Goal: Download file/media

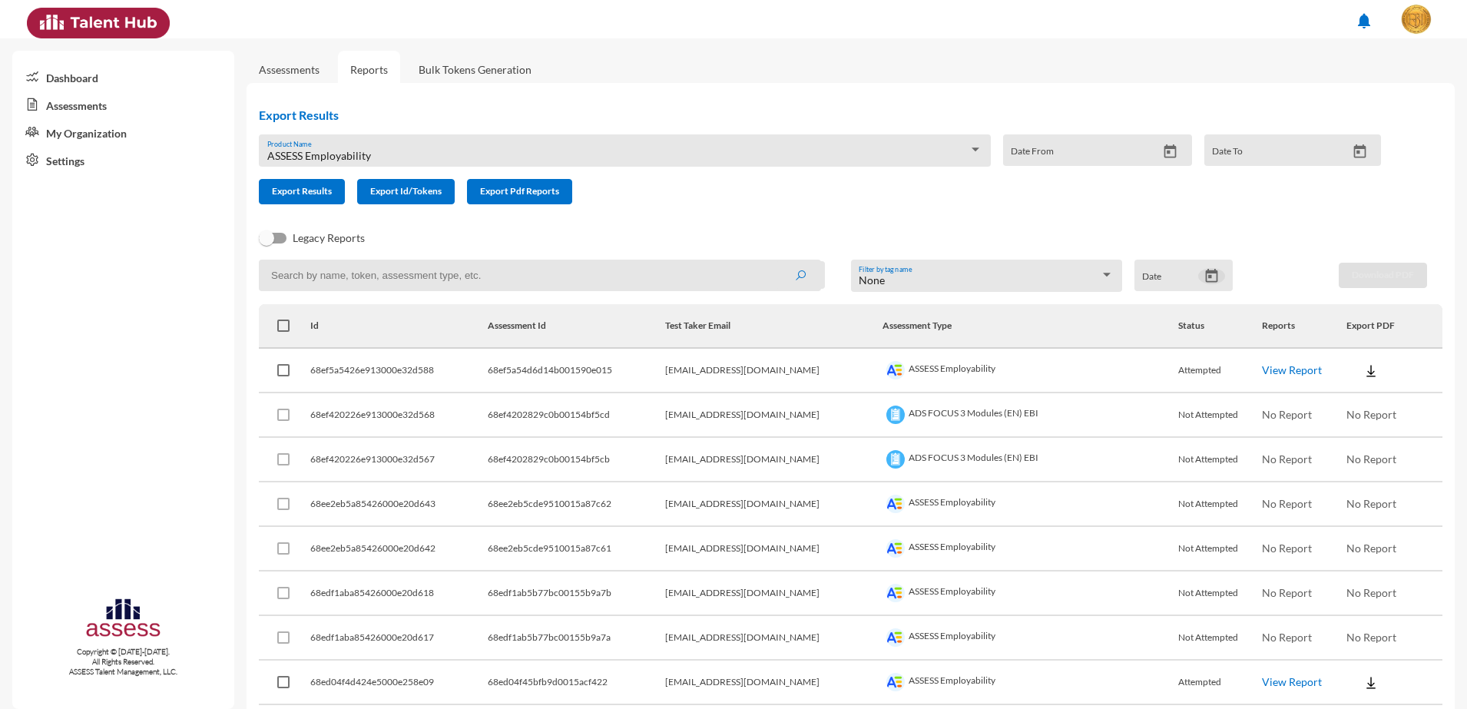
click at [1204, 274] on icon "Open calendar" at bounding box center [1212, 276] width 16 height 16
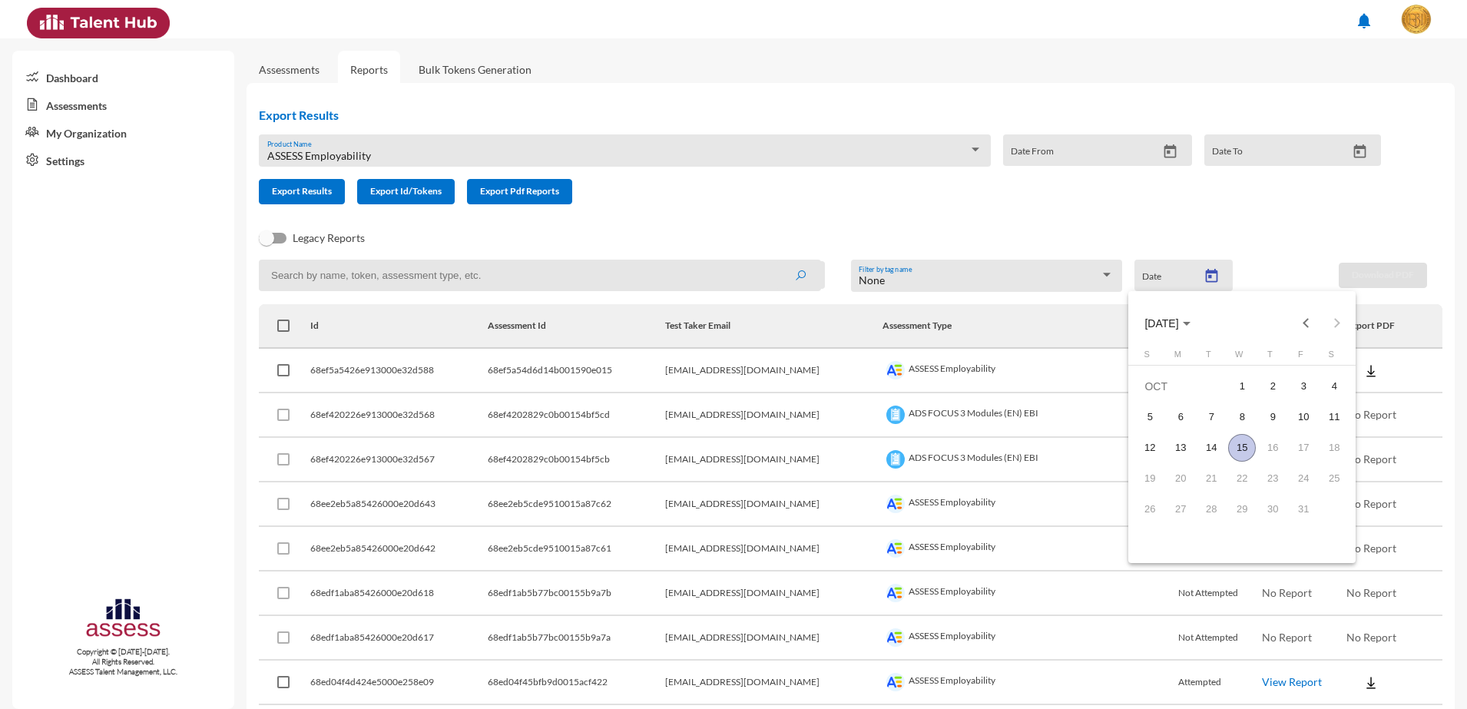
click at [959, 229] on div at bounding box center [733, 354] width 1467 height 709
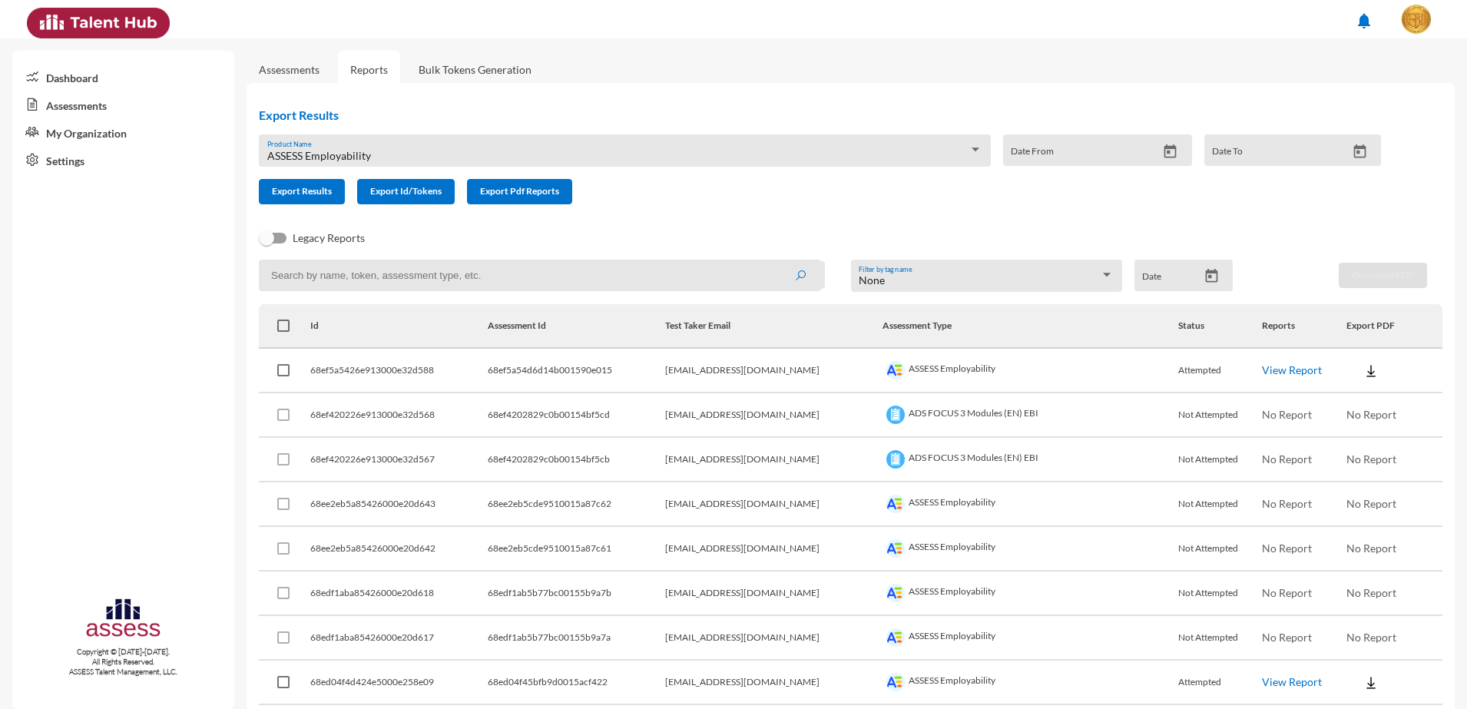
click at [1262, 364] on link "View Report" at bounding box center [1292, 369] width 60 height 13
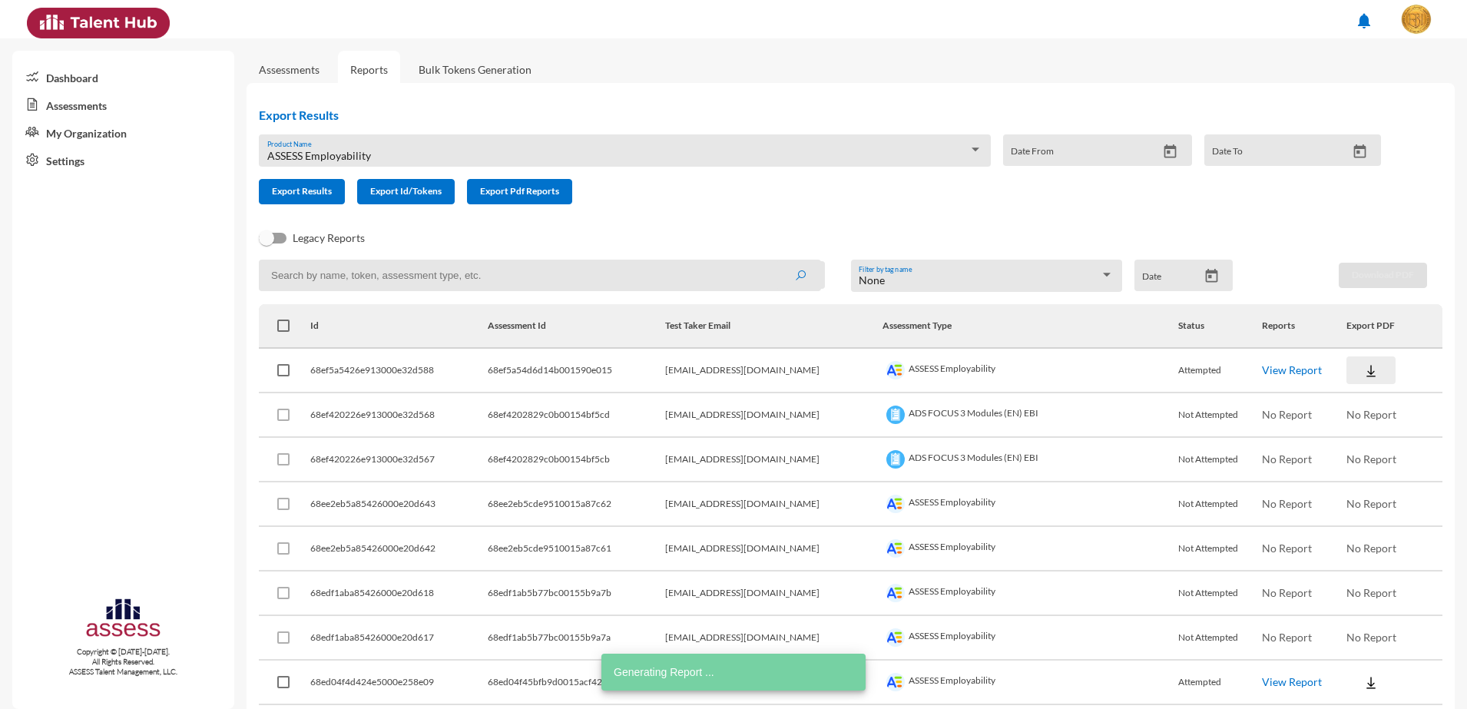
click at [1363, 369] on img at bounding box center [1370, 370] width 15 height 15
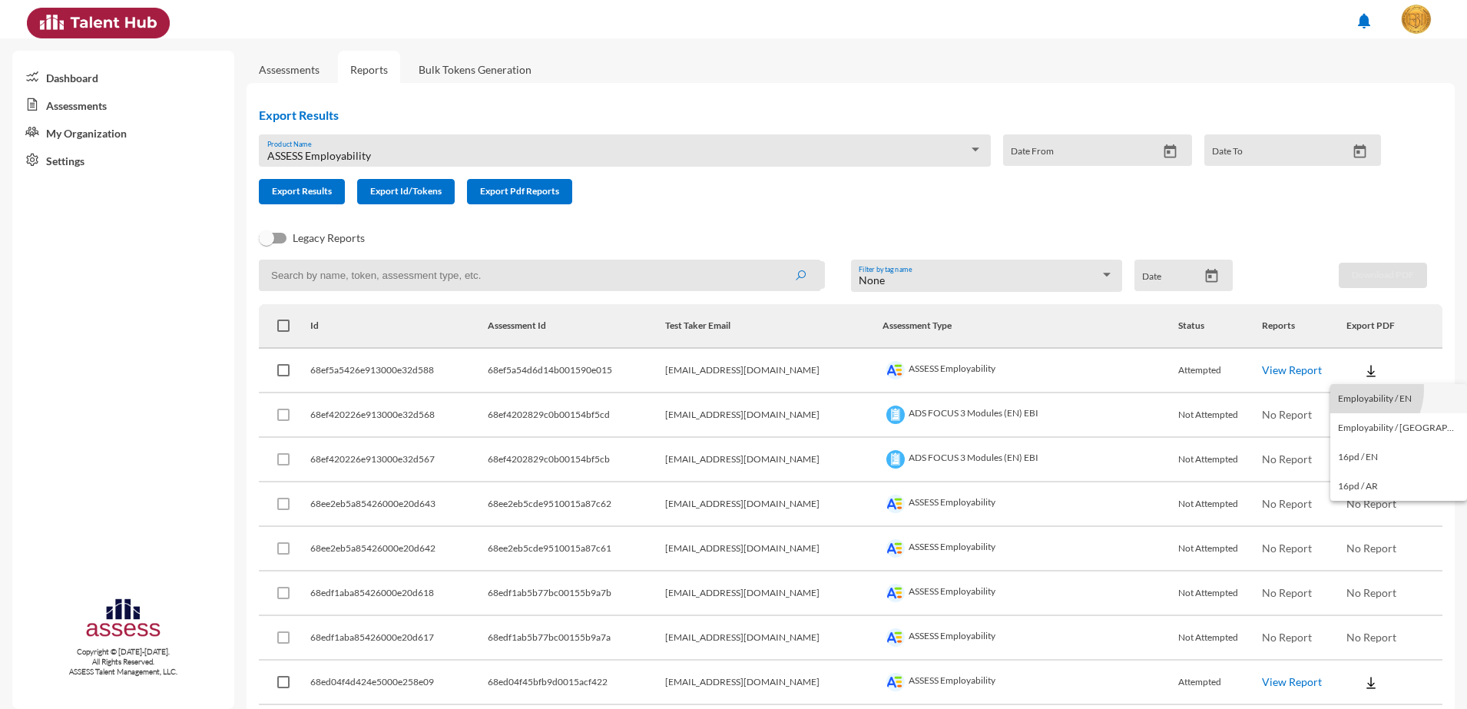
click at [1354, 389] on button "Employability / EN" at bounding box center [1398, 398] width 137 height 29
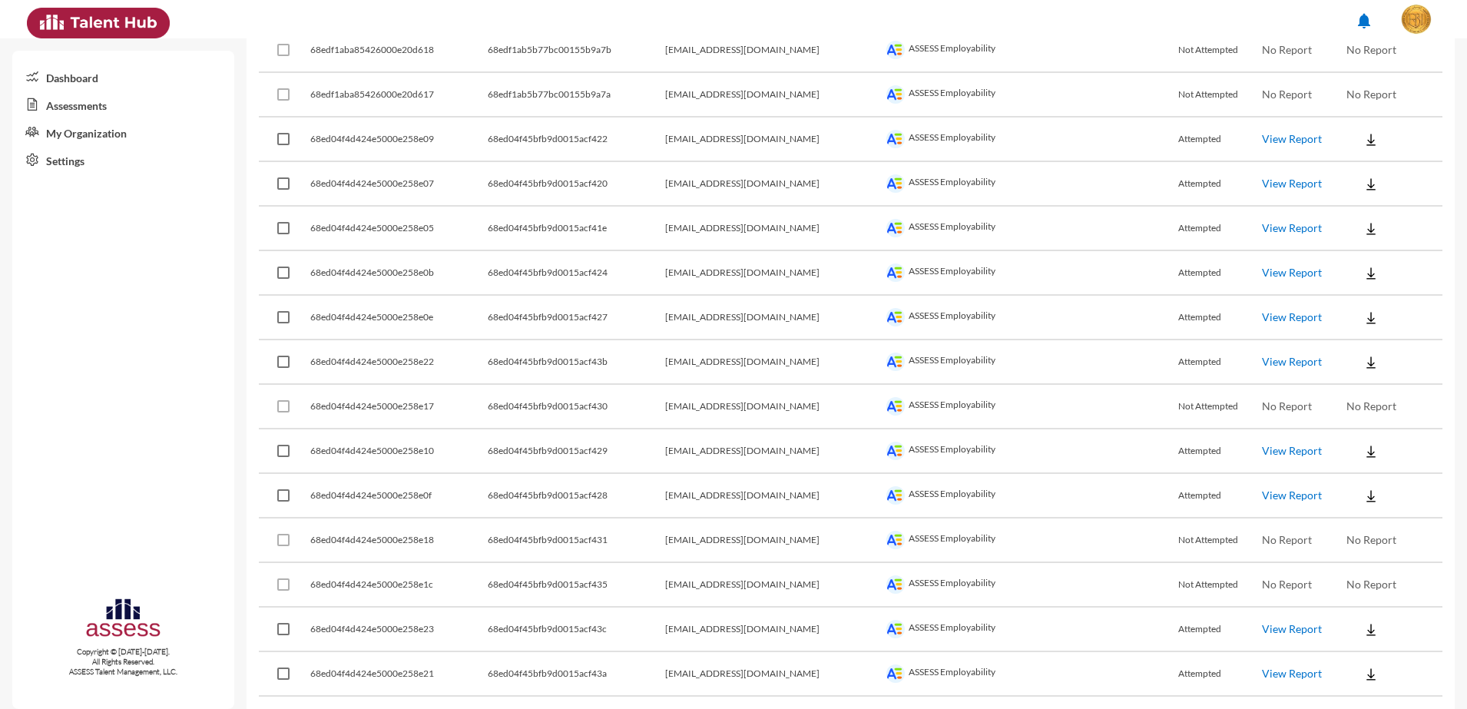
scroll to position [576, 0]
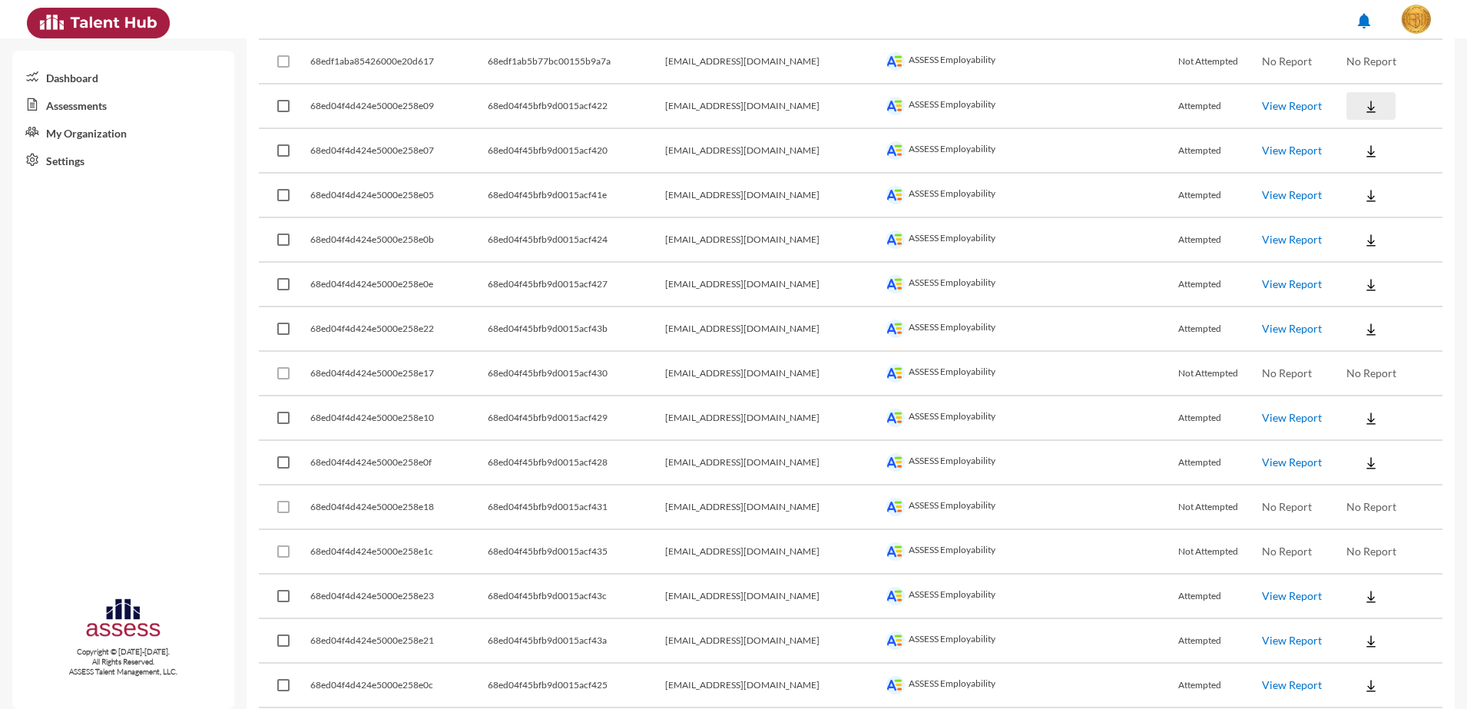
click at [1363, 101] on img at bounding box center [1370, 106] width 15 height 15
click at [1369, 129] on button "Employability / EN" at bounding box center [1398, 134] width 137 height 29
click at [1369, 151] on button at bounding box center [1370, 151] width 49 height 28
click at [1366, 174] on button "Employability / EN" at bounding box center [1398, 178] width 137 height 29
click at [1363, 196] on img at bounding box center [1370, 195] width 15 height 15
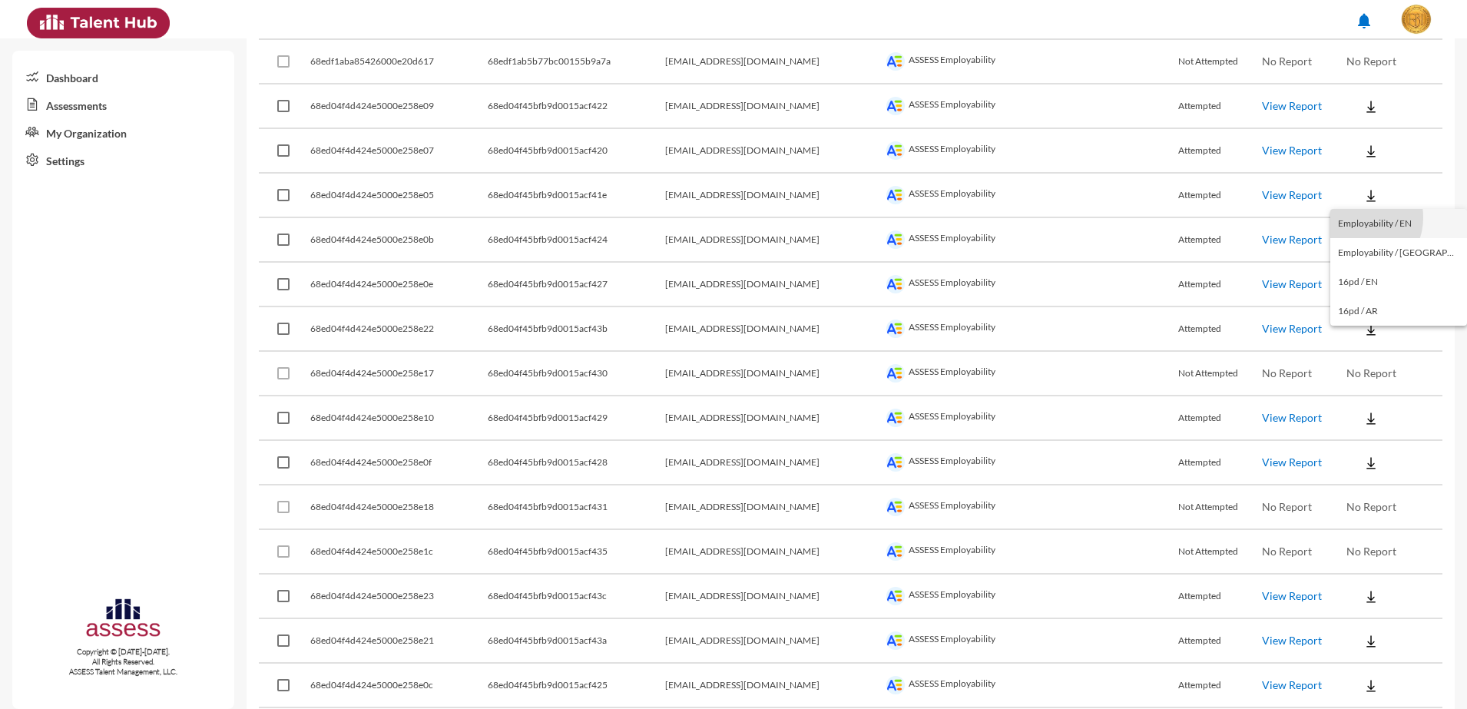
click at [1356, 217] on button "Employability / EN" at bounding box center [1398, 223] width 137 height 29
click at [1363, 240] on img at bounding box center [1370, 240] width 15 height 15
click at [1357, 264] on button "Employability / EN" at bounding box center [1398, 267] width 137 height 29
click at [1363, 280] on img at bounding box center [1370, 284] width 15 height 15
drag, startPoint x: 1362, startPoint y: 303, endPoint x: 1364, endPoint y: 316, distance: 13.3
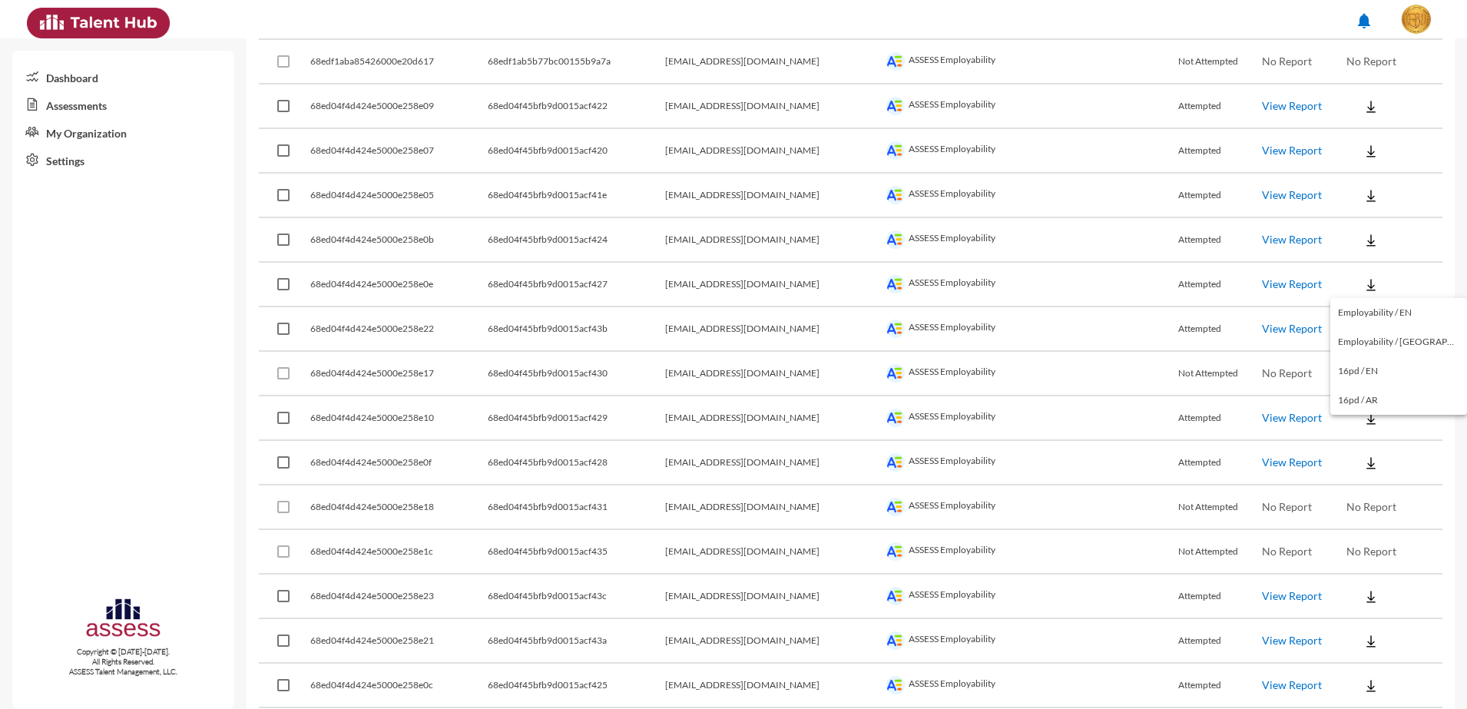
click at [1362, 303] on button "Employability / EN" at bounding box center [1398, 312] width 137 height 29
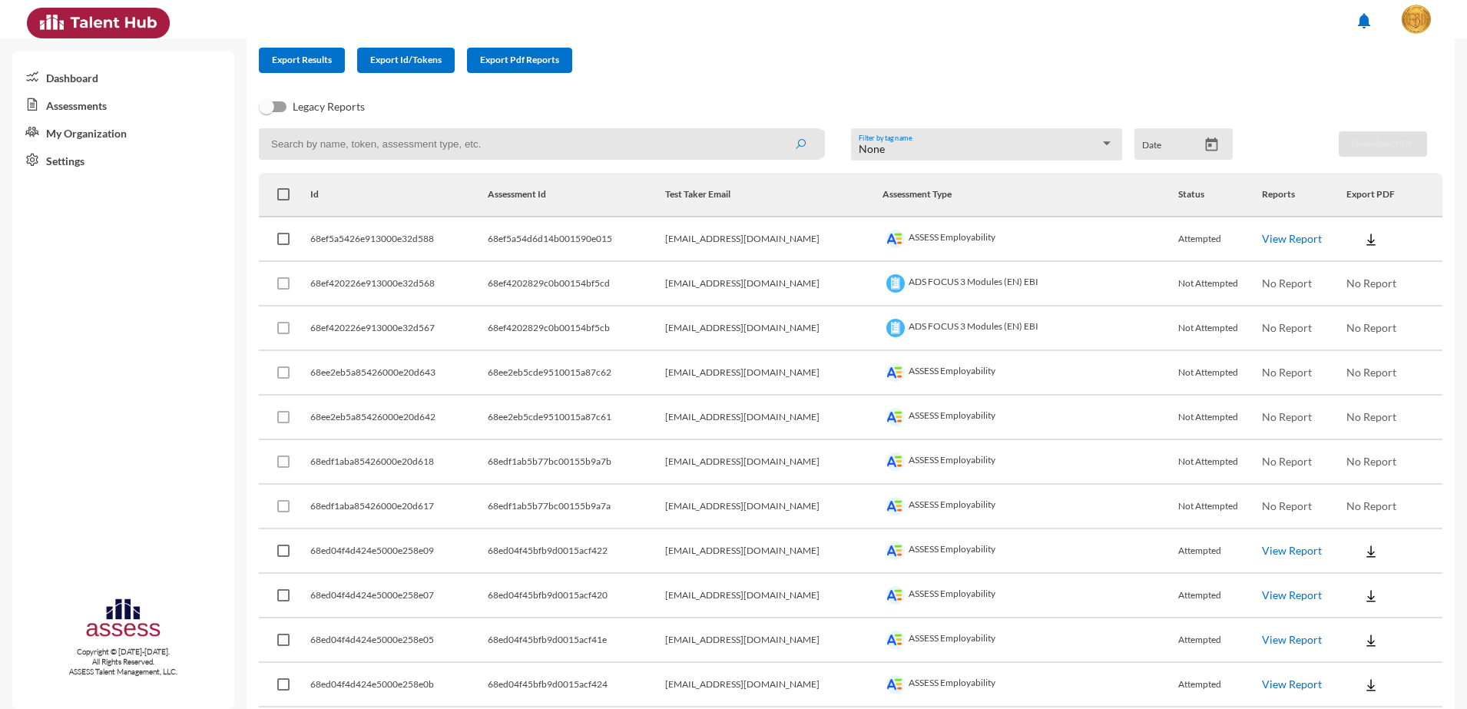
scroll to position [288, 0]
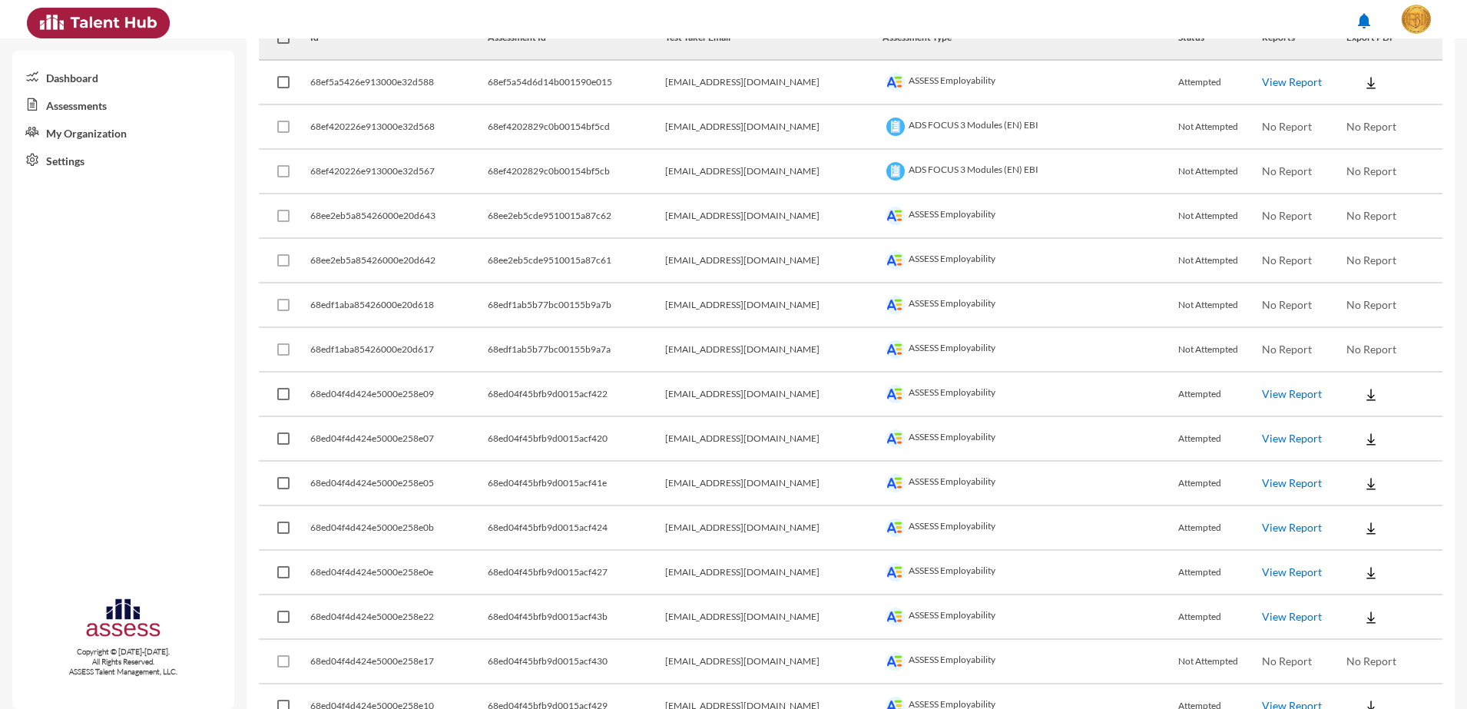
click at [1369, 626] on button at bounding box center [1370, 617] width 49 height 28
click at [1348, 504] on button "Employability / EN" at bounding box center [1398, 500] width 137 height 29
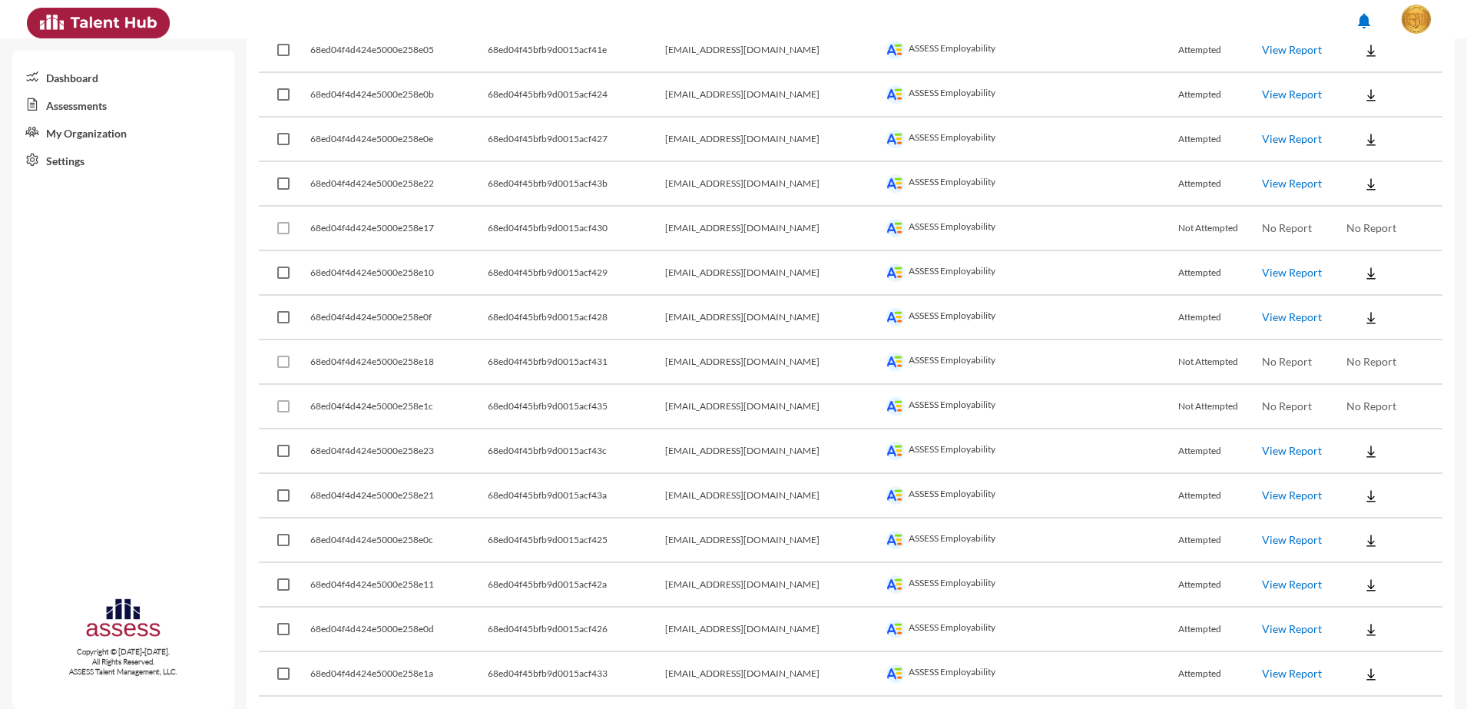
scroll to position [768, 0]
click at [1363, 227] on img at bounding box center [1370, 226] width 15 height 15
click at [1351, 249] on button "Employability / EN" at bounding box center [1398, 254] width 137 height 29
click at [1356, 258] on button at bounding box center [1370, 271] width 49 height 28
drag, startPoint x: 1357, startPoint y: 292, endPoint x: 1362, endPoint y: 336, distance: 44.0
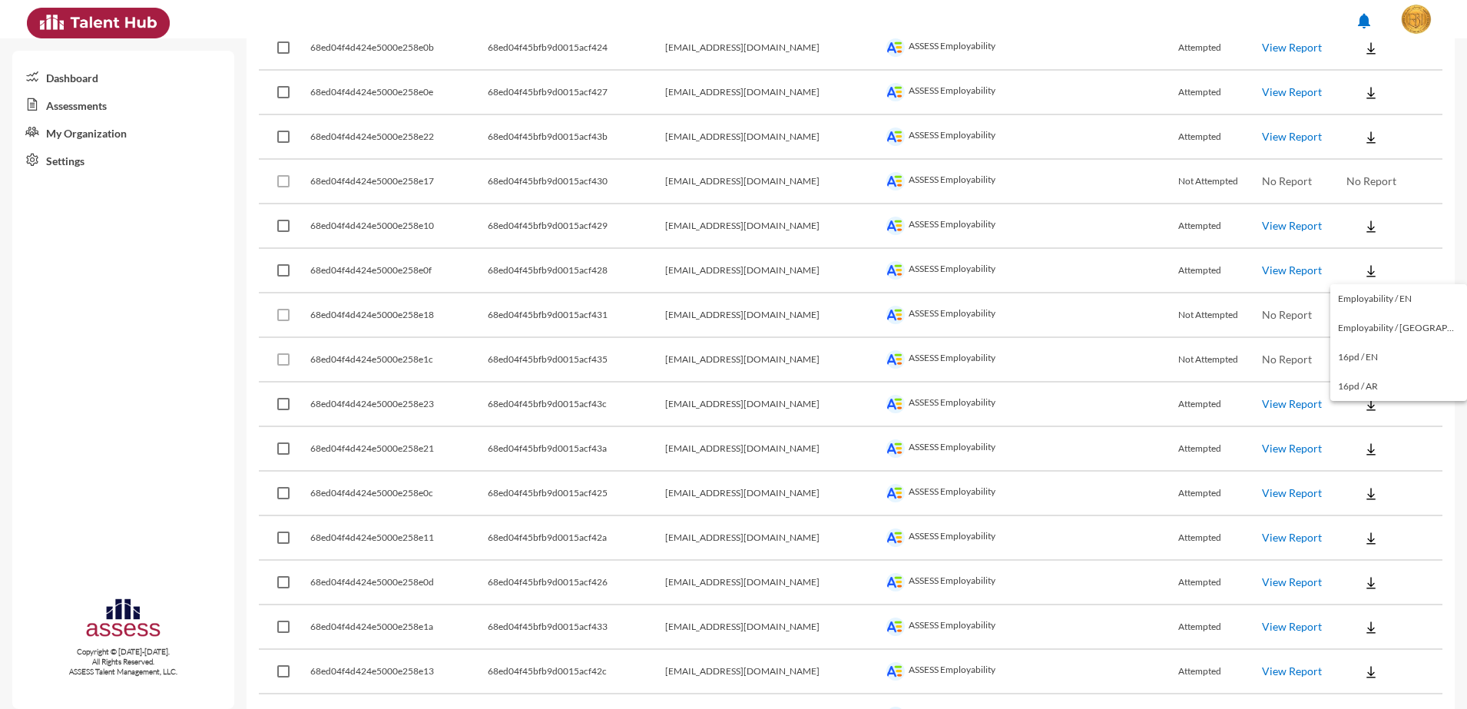
click at [1356, 293] on button "Employability / EN" at bounding box center [1398, 298] width 137 height 29
click at [1363, 402] on img at bounding box center [1370, 404] width 15 height 15
click at [1355, 429] on button "Employability / EN" at bounding box center [1398, 432] width 137 height 29
click at [1366, 450] on button at bounding box center [1370, 449] width 49 height 28
click at [1368, 469] on button "Employability / EN" at bounding box center [1398, 476] width 137 height 29
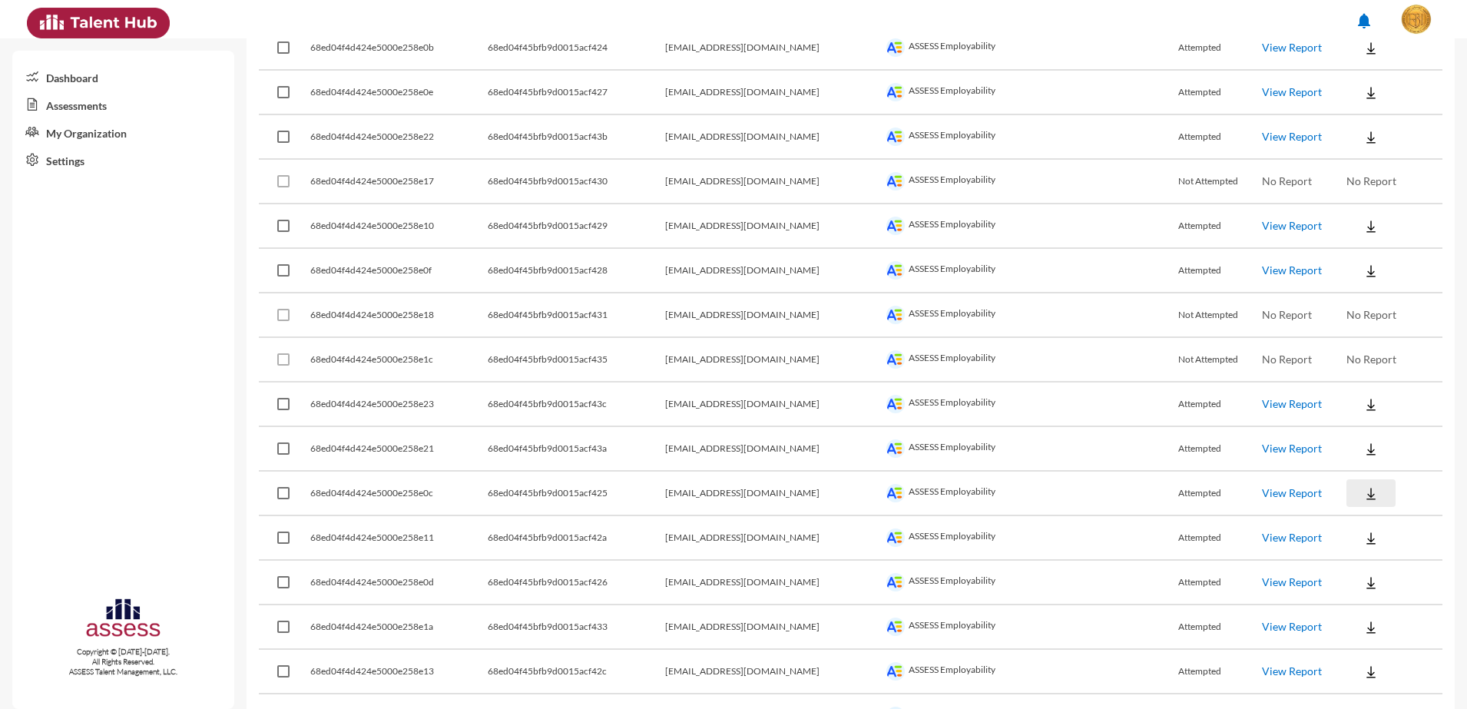
click at [1368, 498] on button at bounding box center [1370, 493] width 49 height 28
drag, startPoint x: 1369, startPoint y: 512, endPoint x: 1370, endPoint y: 525, distance: 13.1
click at [1368, 513] on button "Employability / EN" at bounding box center [1398, 521] width 137 height 29
click at [1369, 535] on button at bounding box center [1370, 538] width 49 height 28
click at [1370, 551] on button "Employability / EN" at bounding box center [1398, 565] width 137 height 29
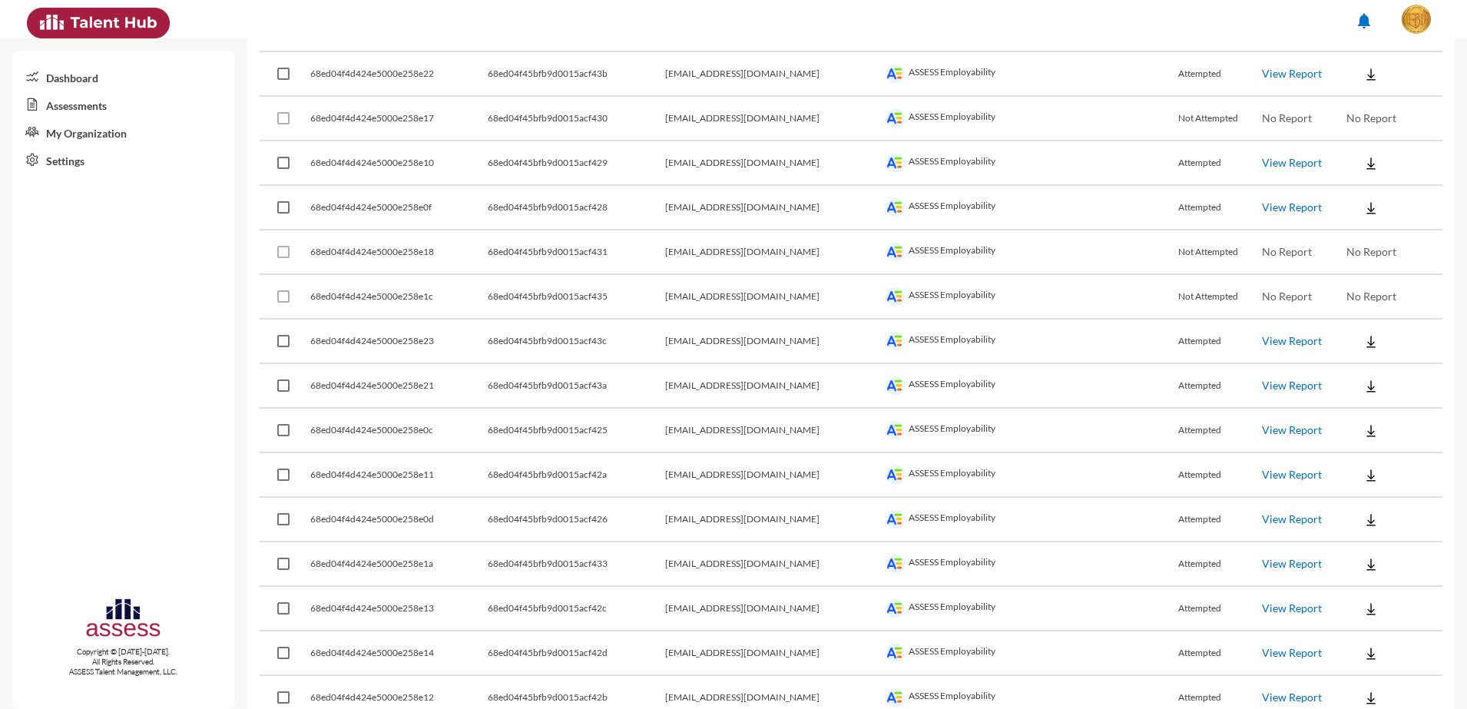
scroll to position [864, 0]
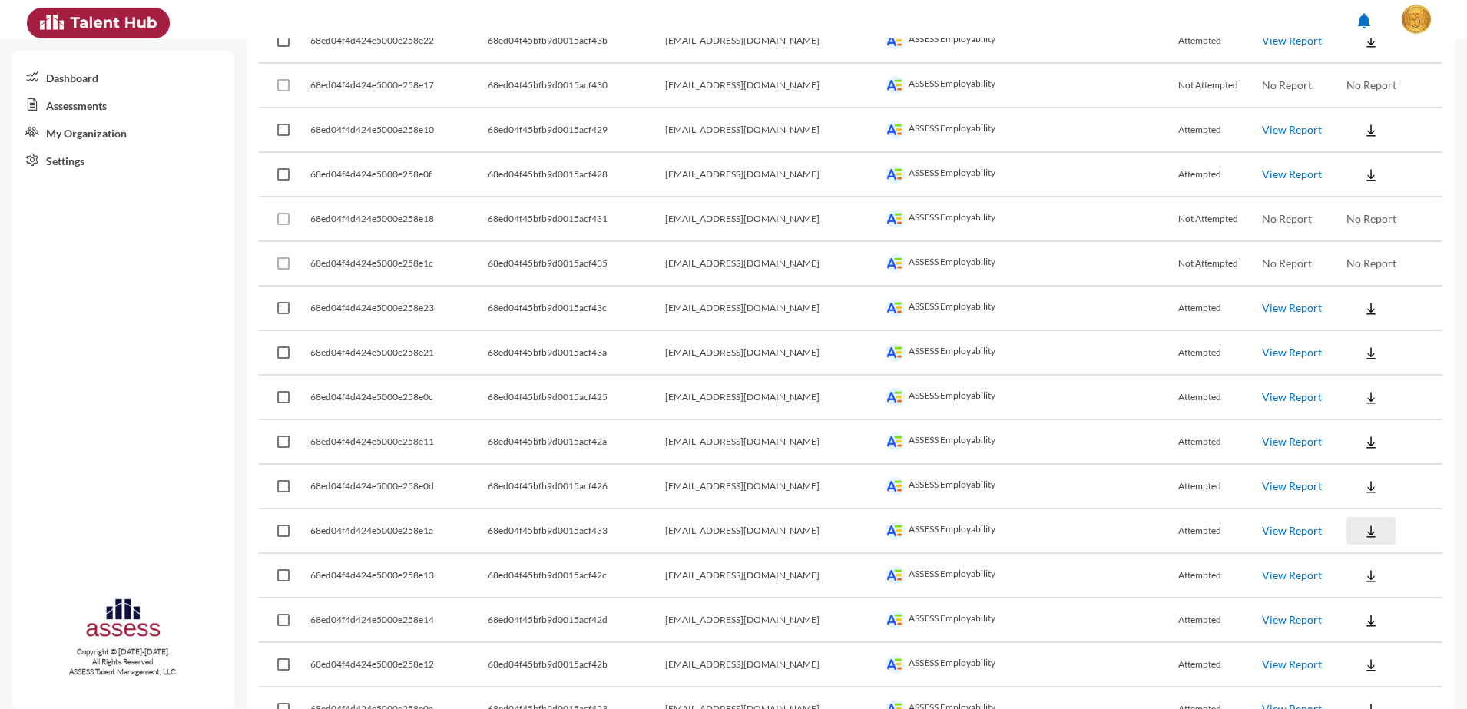
click at [1362, 540] on button at bounding box center [1370, 531] width 49 height 28
click at [1366, 559] on button "Employability / EN" at bounding box center [1398, 559] width 137 height 29
click at [1365, 567] on button at bounding box center [1370, 575] width 49 height 28
click at [1362, 594] on button "Employability / EN" at bounding box center [1398, 603] width 137 height 29
click at [1365, 612] on button at bounding box center [1370, 620] width 49 height 28
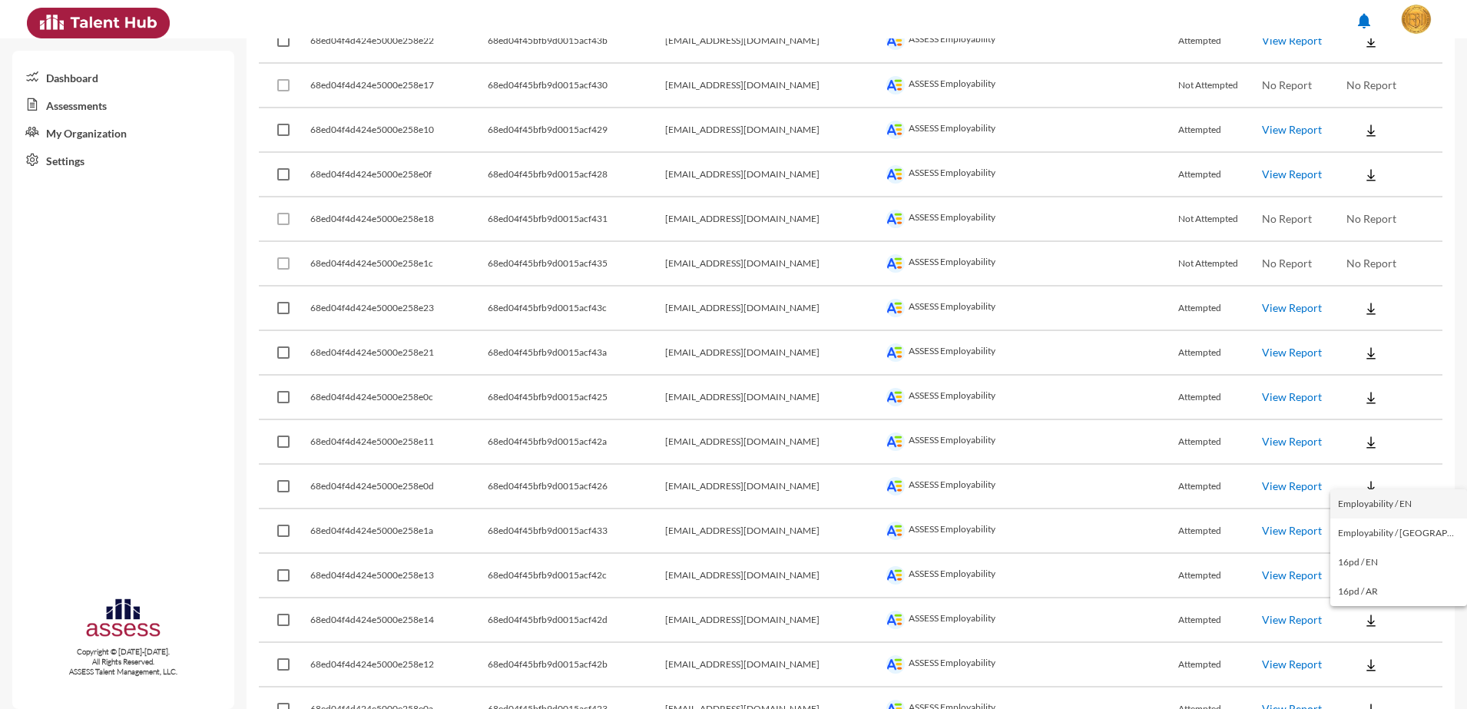
click at [1375, 502] on button "Employability / EN" at bounding box center [1398, 503] width 137 height 29
click at [1363, 669] on img at bounding box center [1370, 664] width 15 height 15
click at [1411, 548] on button "Employability / EN" at bounding box center [1398, 548] width 137 height 29
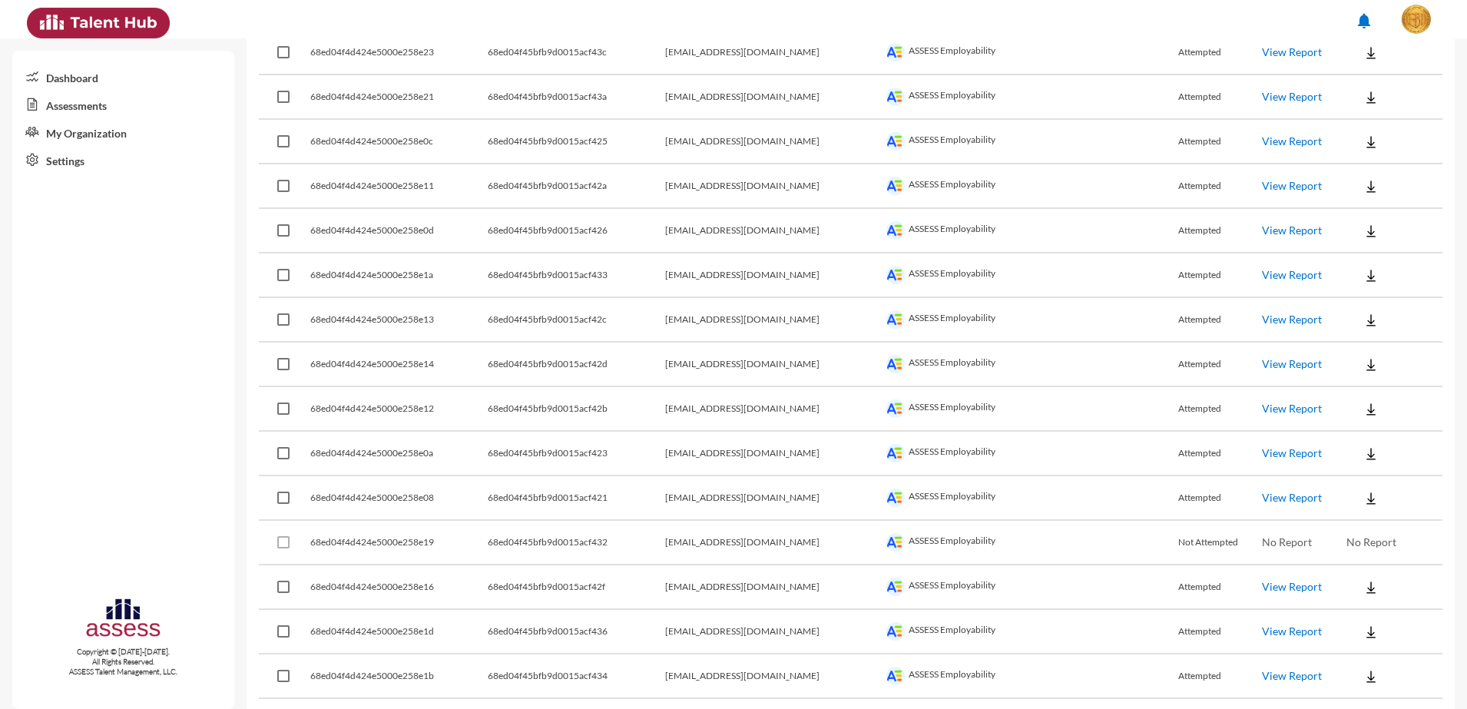
scroll to position [1152, 0]
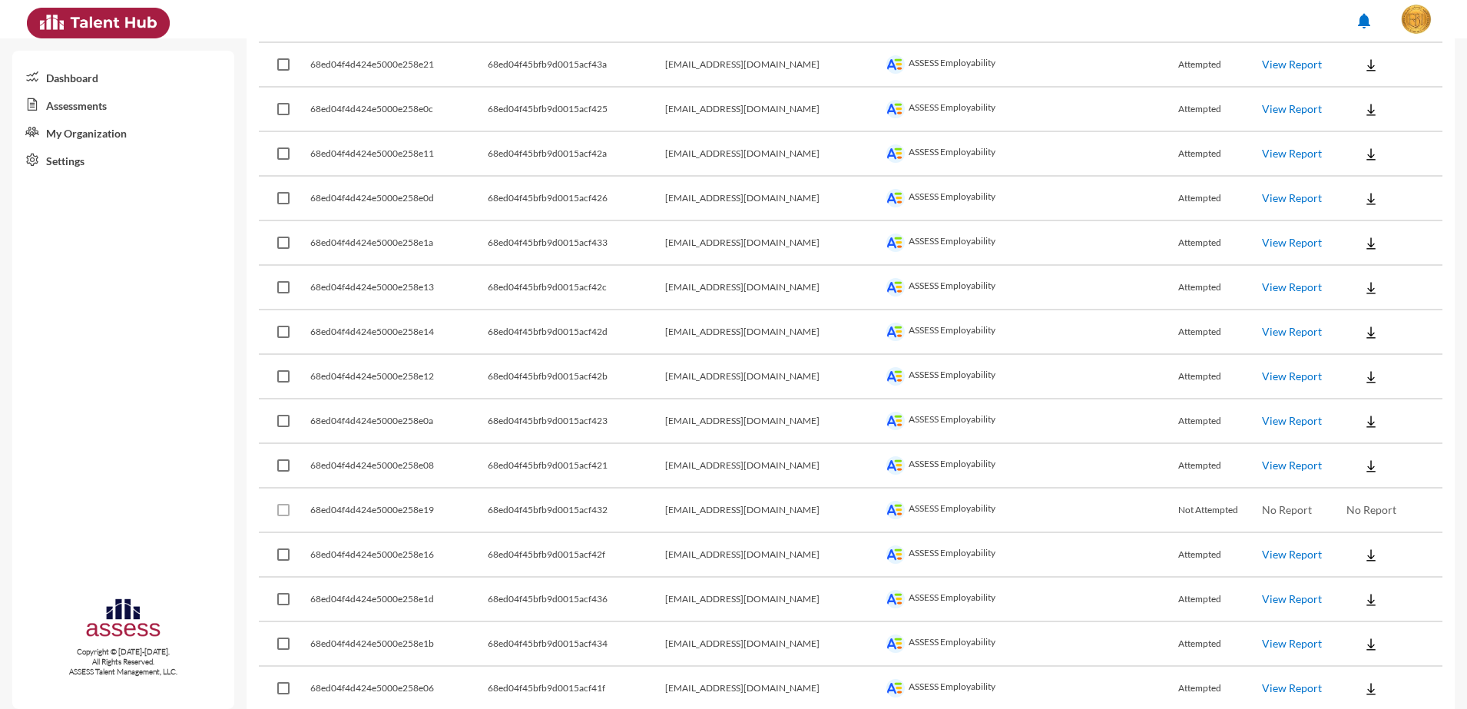
click at [1357, 454] on button at bounding box center [1370, 466] width 49 height 28
click at [1356, 495] on button "Employability / EN" at bounding box center [1398, 493] width 137 height 29
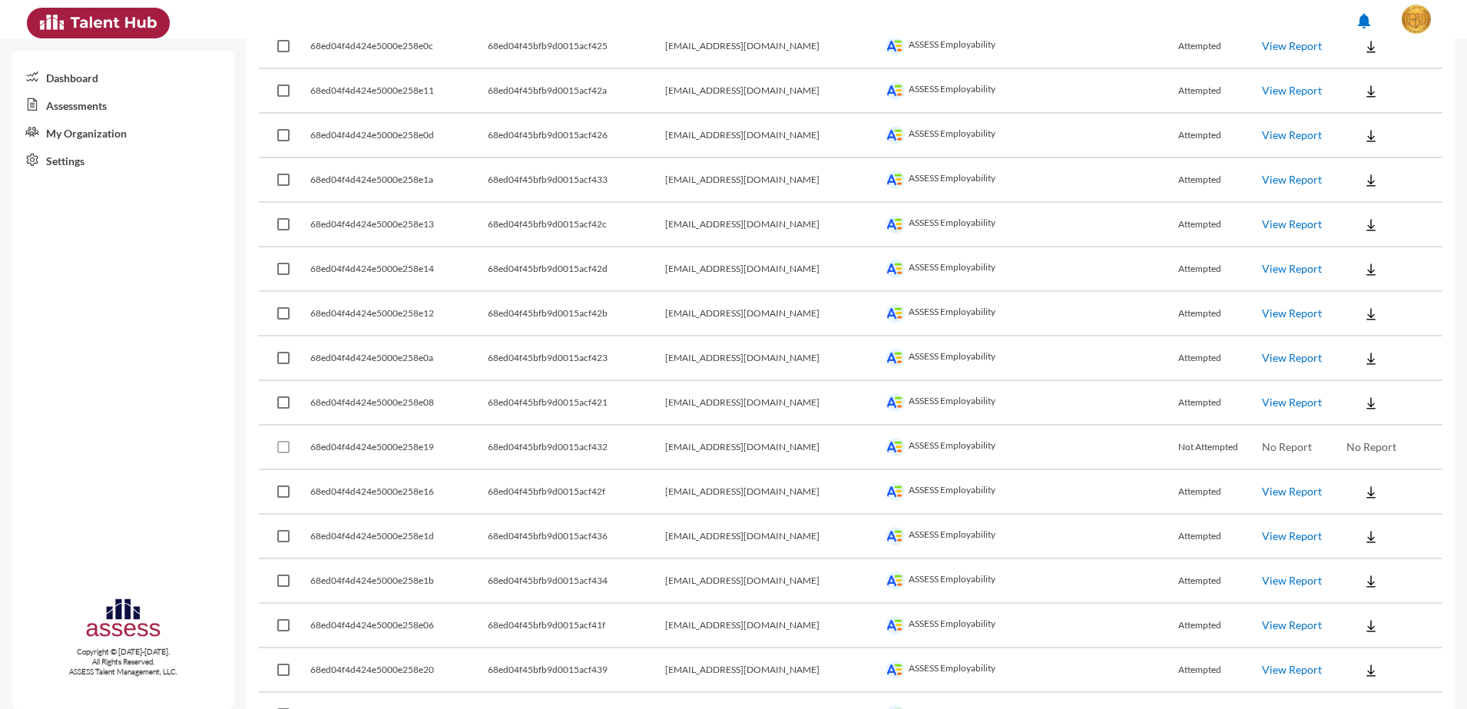
scroll to position [1248, 0]
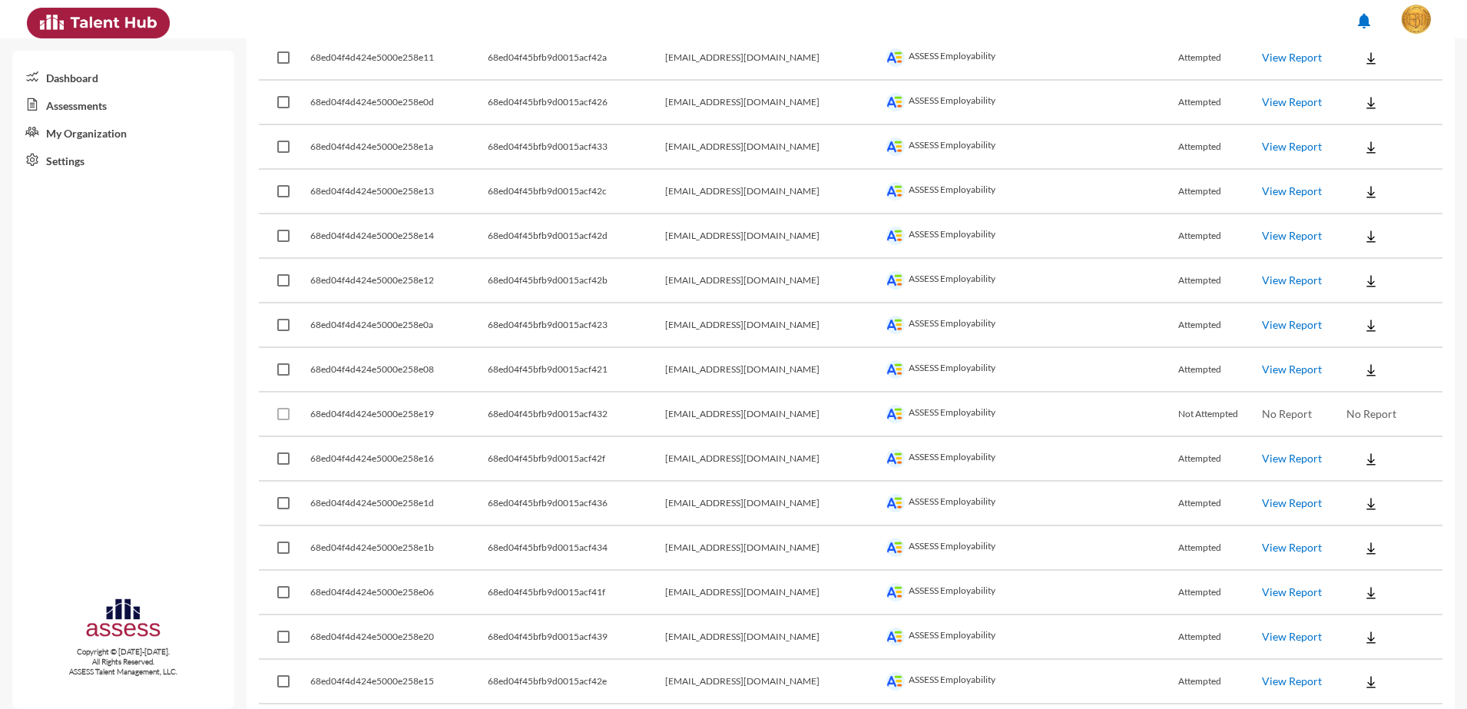
click at [1364, 450] on button at bounding box center [1370, 459] width 49 height 28
click at [1368, 485] on button "Employability / EN" at bounding box center [1398, 486] width 137 height 29
click at [1363, 498] on img at bounding box center [1370, 503] width 15 height 15
click at [1359, 540] on button "Employability / EN" at bounding box center [1398, 531] width 137 height 29
click at [1363, 550] on img at bounding box center [1370, 548] width 15 height 15
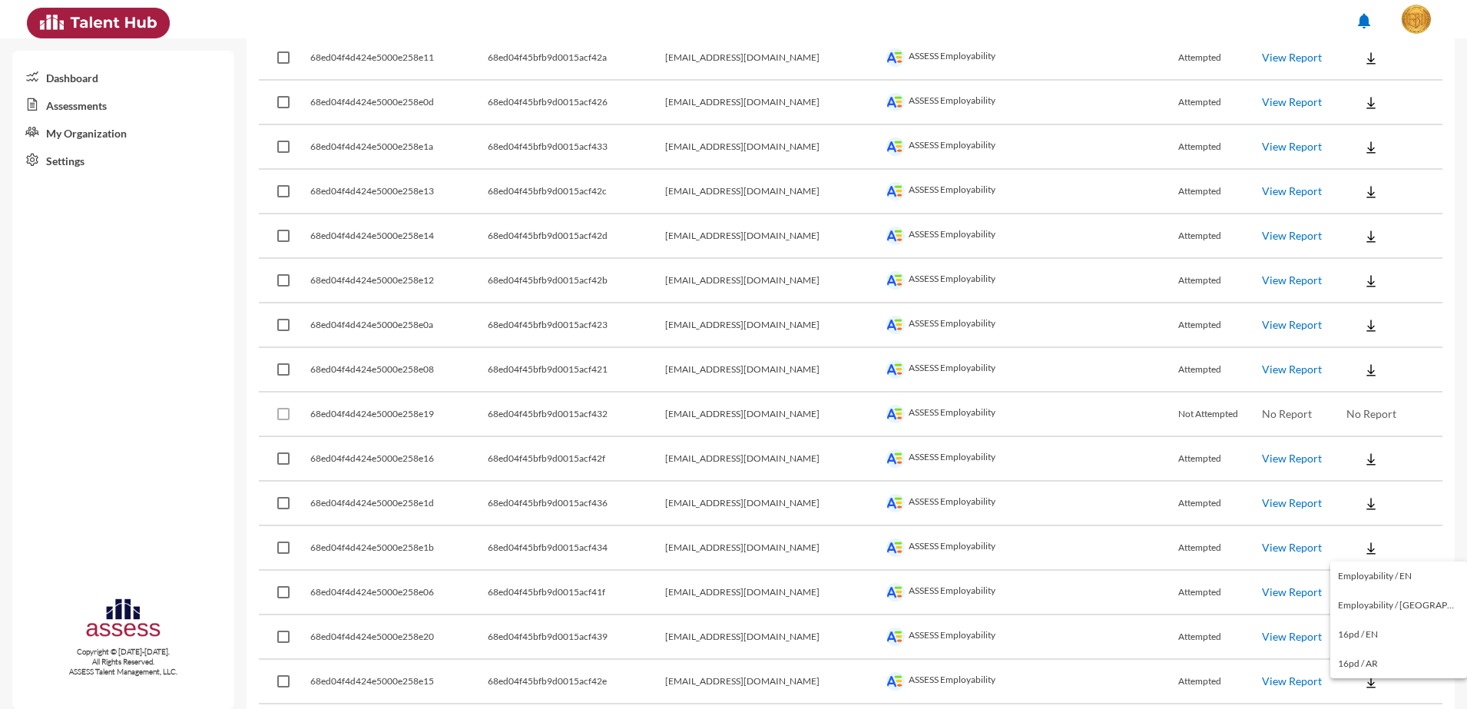
drag, startPoint x: 1367, startPoint y: 578, endPoint x: 1368, endPoint y: 591, distance: 13.1
click at [1367, 578] on button "Employability / EN" at bounding box center [1398, 575] width 137 height 29
click at [1368, 601] on button at bounding box center [1370, 592] width 49 height 28
click at [1389, 479] on button "Employability / EN" at bounding box center [1398, 476] width 137 height 29
click at [1367, 627] on button at bounding box center [1370, 637] width 49 height 28
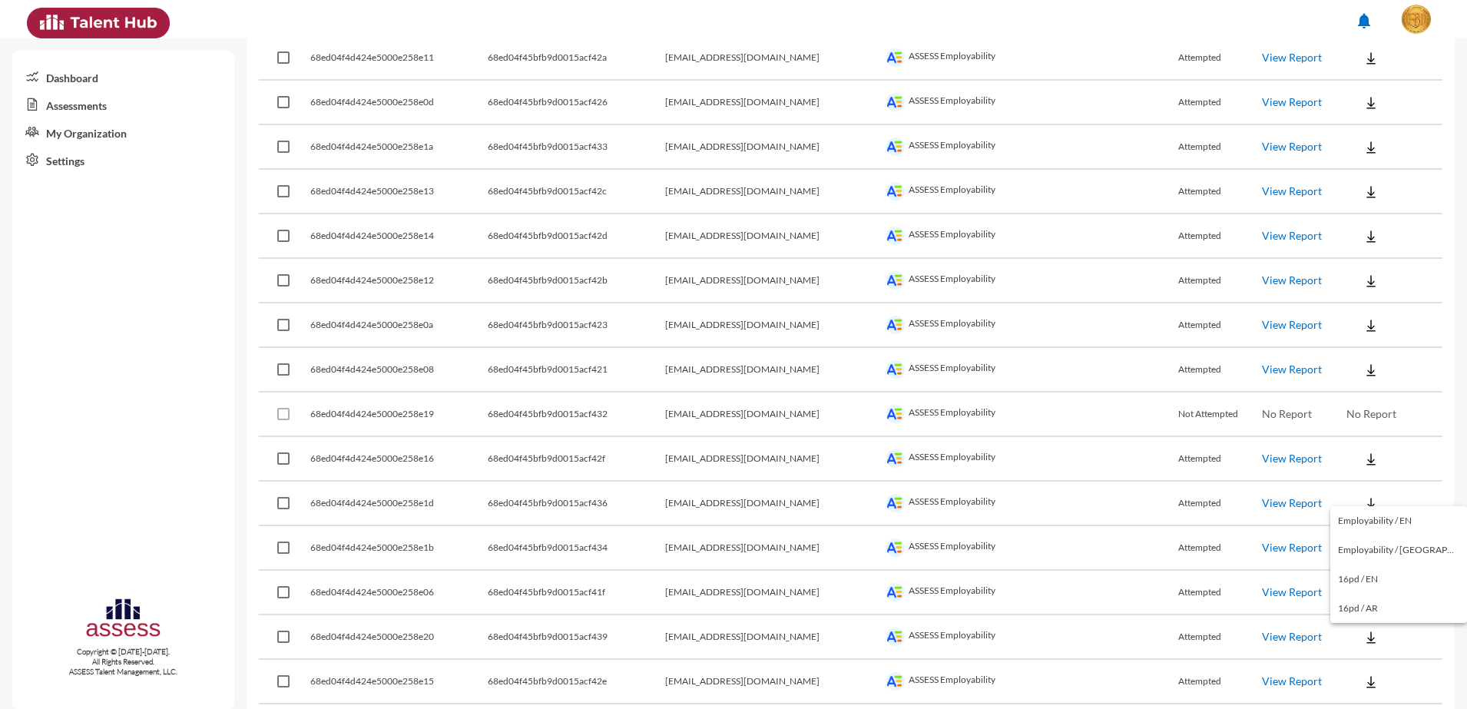
click at [1349, 672] on div at bounding box center [733, 354] width 1467 height 709
click at [1363, 675] on img at bounding box center [1370, 681] width 15 height 15
click at [1376, 565] on button "Employability / EN" at bounding box center [1398, 565] width 137 height 29
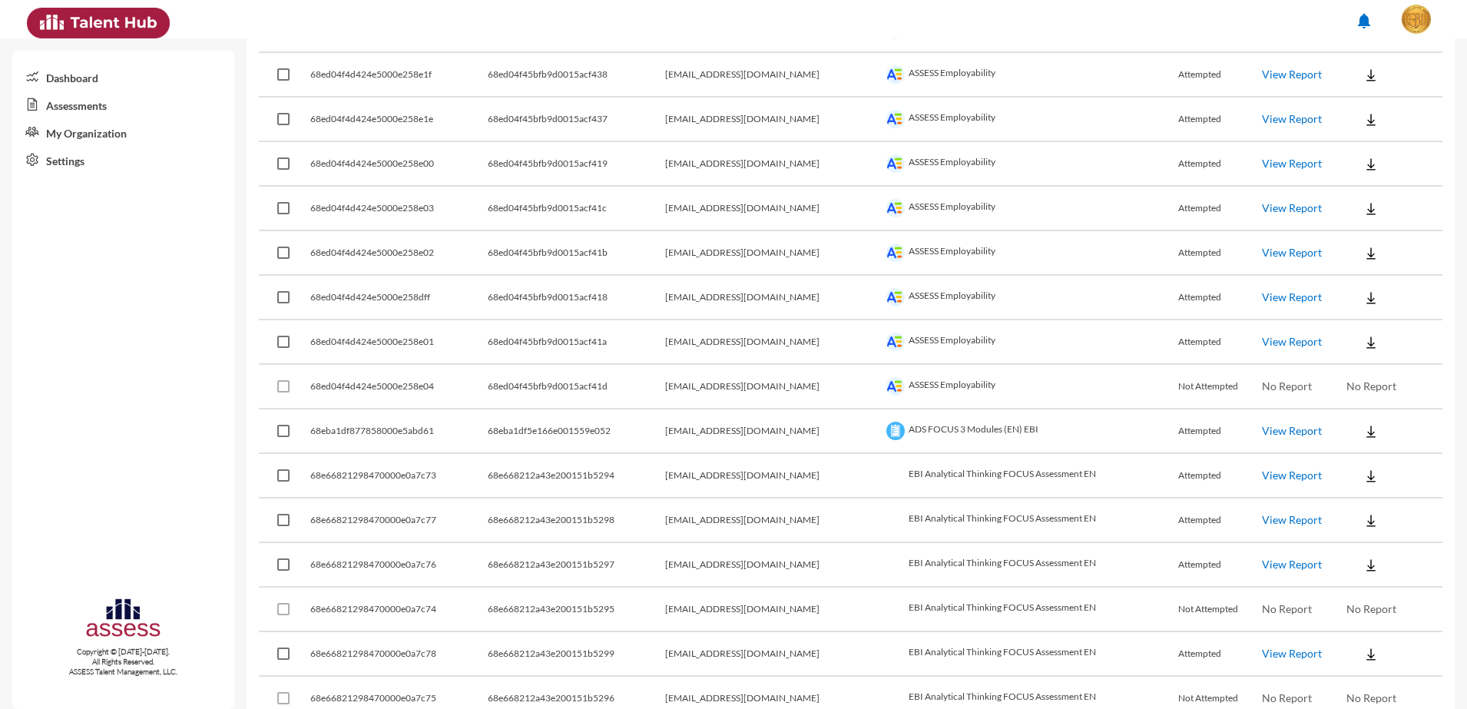
scroll to position [1920, 0]
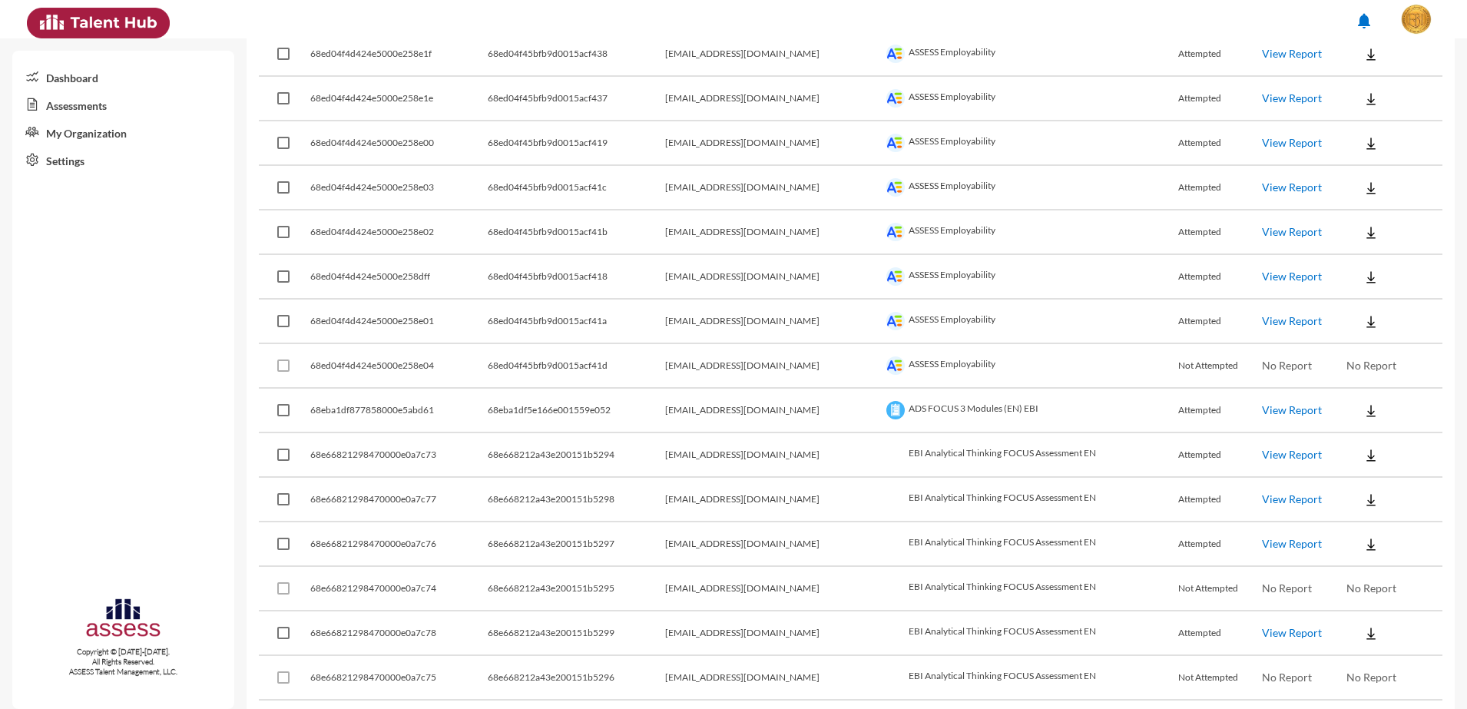
click at [167, 297] on div "Dashboard Assessments My Organization Settings Copyright © [DATE]-[DATE]. All R…" at bounding box center [123, 380] width 222 height 658
click at [1365, 59] on button at bounding box center [1370, 54] width 49 height 28
click at [1365, 86] on button "Employability / EN" at bounding box center [1398, 82] width 137 height 29
click at [1363, 101] on img at bounding box center [1370, 98] width 15 height 15
click at [1362, 123] on button "Employability / EN" at bounding box center [1398, 126] width 137 height 29
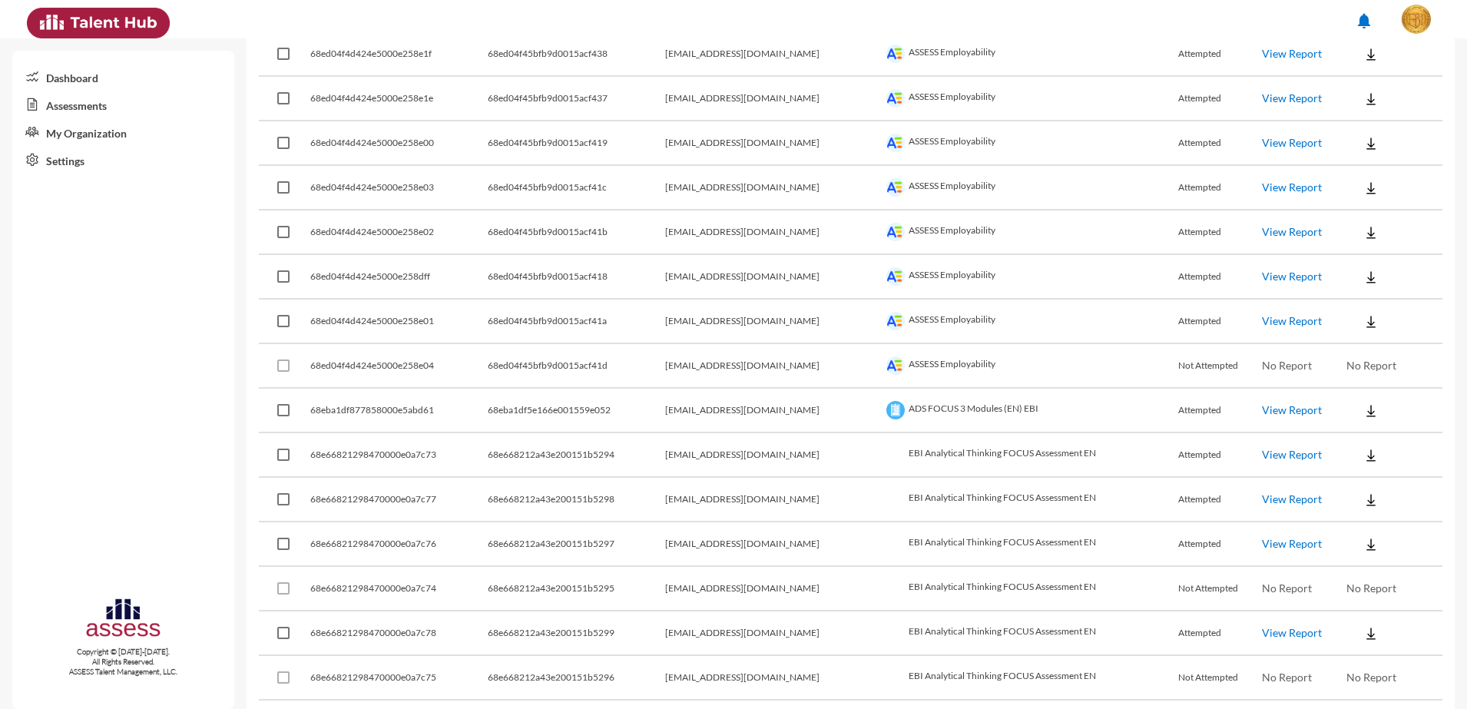
click at [1359, 154] on button at bounding box center [1370, 143] width 49 height 28
click at [1357, 166] on button "Employability / EN" at bounding box center [1398, 171] width 137 height 29
click at [1363, 189] on img at bounding box center [1370, 187] width 15 height 15
click at [1354, 211] on button "Employability / EN" at bounding box center [1398, 215] width 137 height 29
click at [1363, 233] on img at bounding box center [1370, 232] width 15 height 15
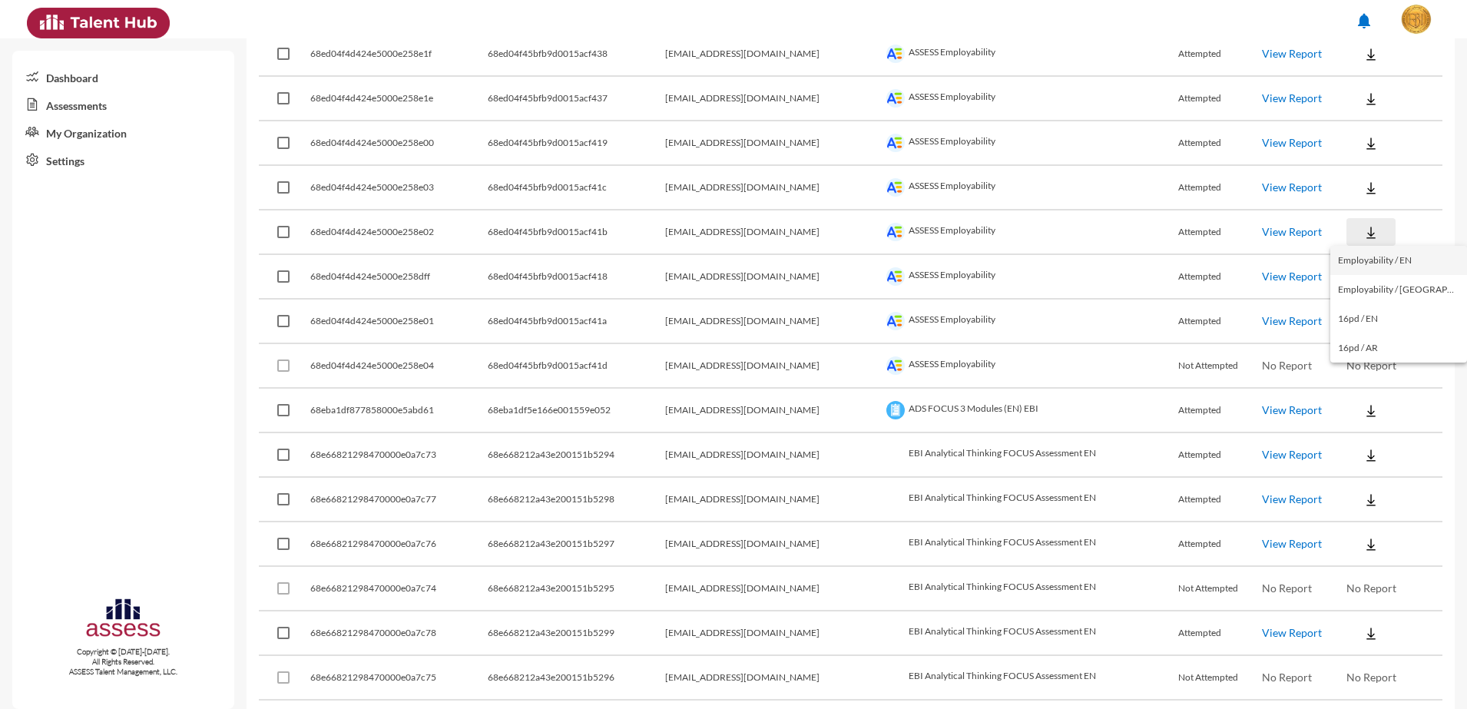
click at [1357, 258] on button "Employability / EN" at bounding box center [1398, 260] width 137 height 29
click at [1363, 272] on img at bounding box center [1370, 277] width 15 height 15
click at [1359, 291] on div "Employability / EN Employability / AR 16pd / EN 16pd / AR" at bounding box center [733, 354] width 1467 height 709
drag, startPoint x: 1359, startPoint y: 303, endPoint x: 1359, endPoint y: 313, distance: 9.2
click at [1359, 305] on button "Employability / EN" at bounding box center [1398, 304] width 137 height 29
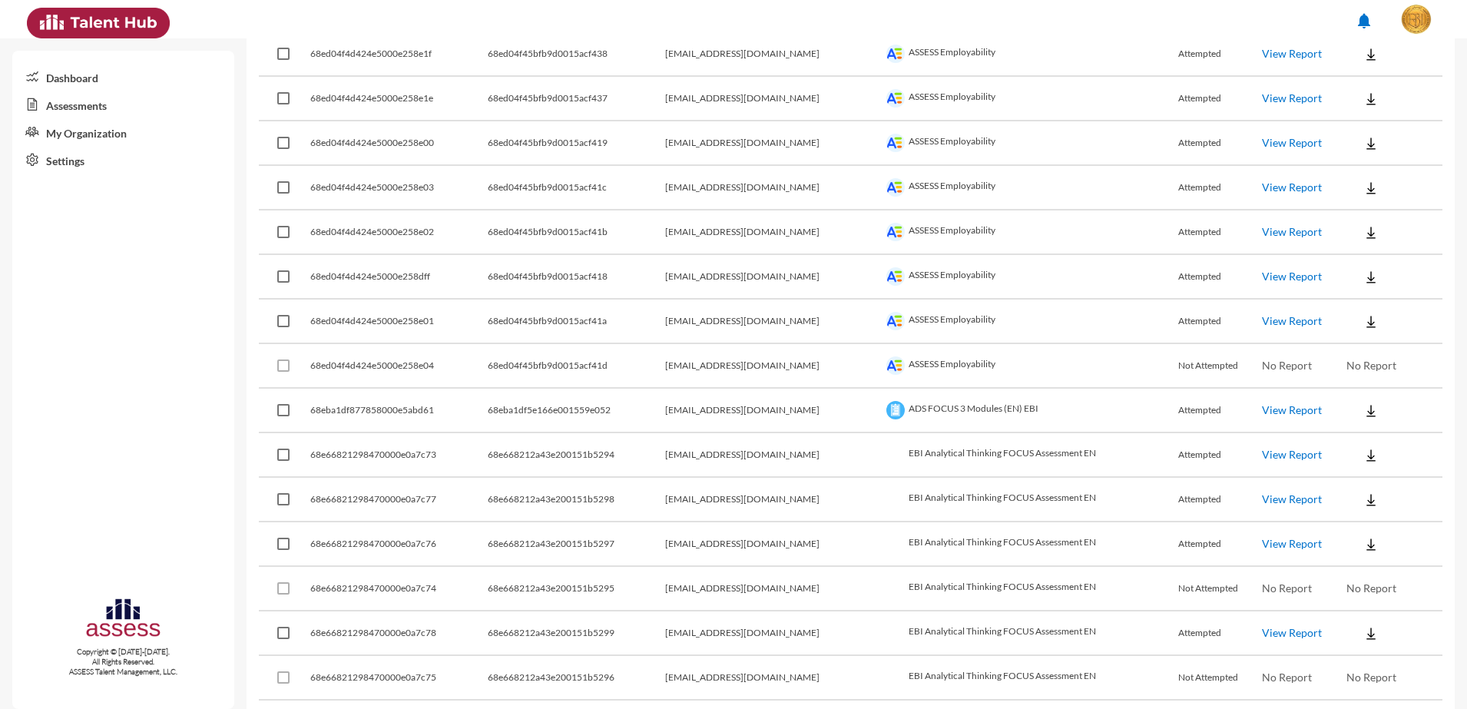
click at [1363, 326] on button at bounding box center [1370, 321] width 49 height 28
click at [1367, 343] on button "Employability / EN" at bounding box center [1398, 349] width 137 height 29
click at [177, 301] on div "Dashboard Assessments My Organization Settings Copyright © [DATE]-[DATE]. All R…" at bounding box center [123, 380] width 222 height 658
